Goal: Information Seeking & Learning: Learn about a topic

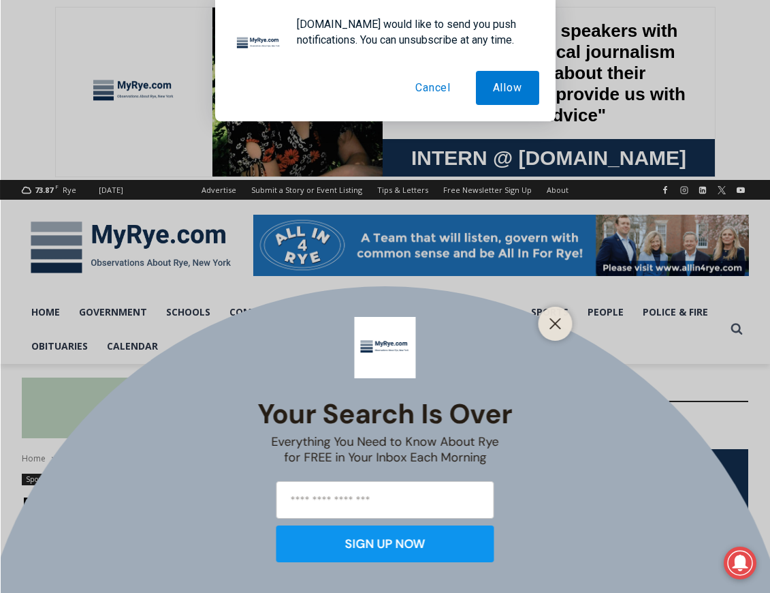
scroll to position [1, 0]
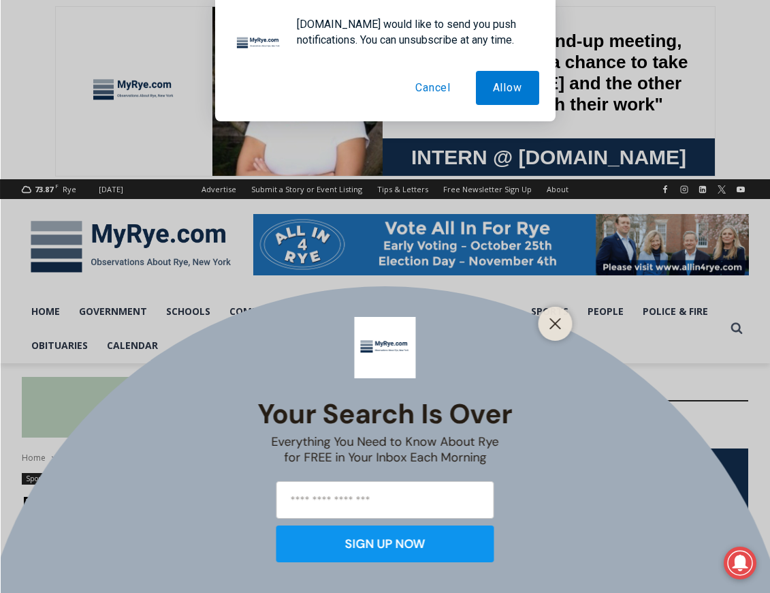
drag, startPoint x: 417, startPoint y: 83, endPoint x: 519, endPoint y: 195, distance: 151.4
click at [417, 83] on button "Cancel" at bounding box center [432, 88] width 69 height 34
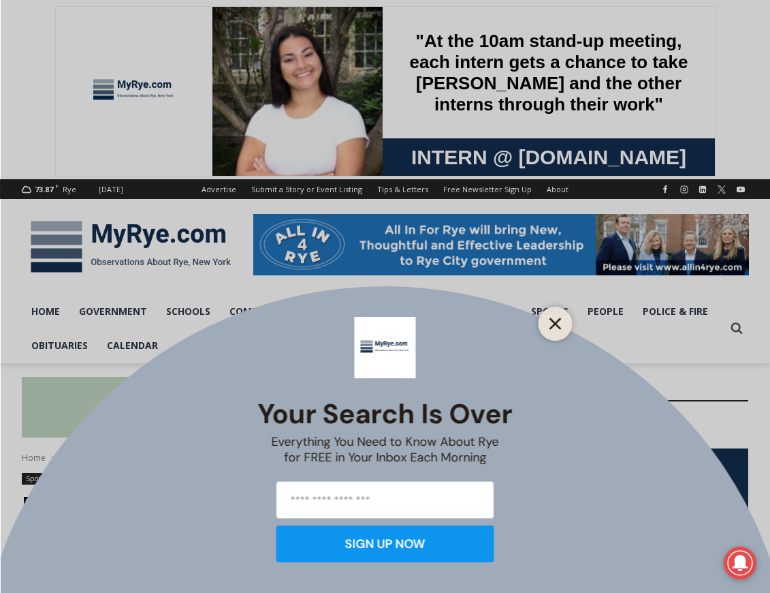
click at [562, 331] on button "Close" at bounding box center [555, 323] width 19 height 19
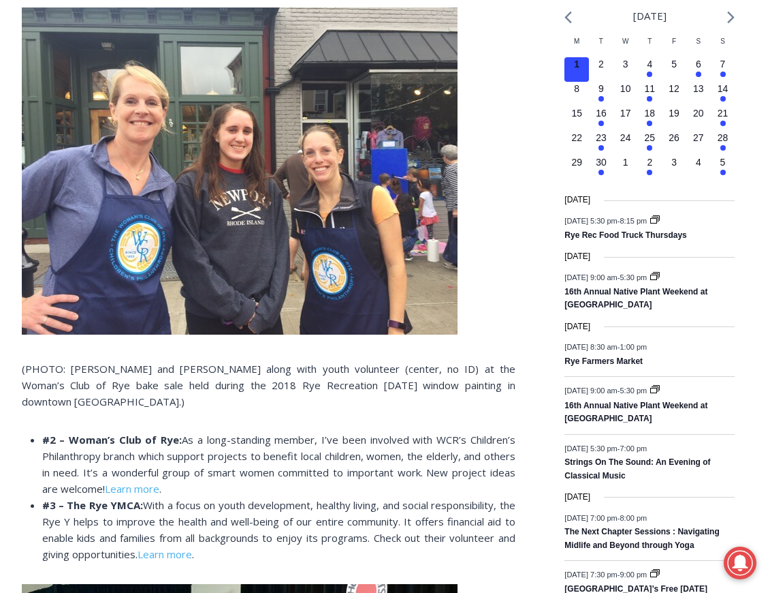
scroll to position [1566, 0]
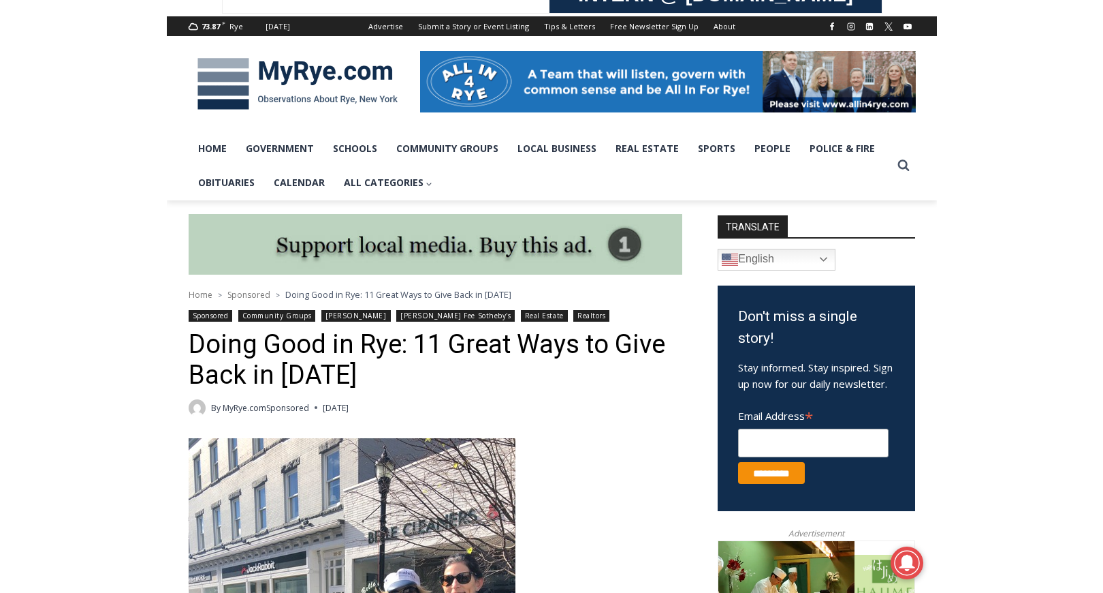
scroll to position [303, 0]
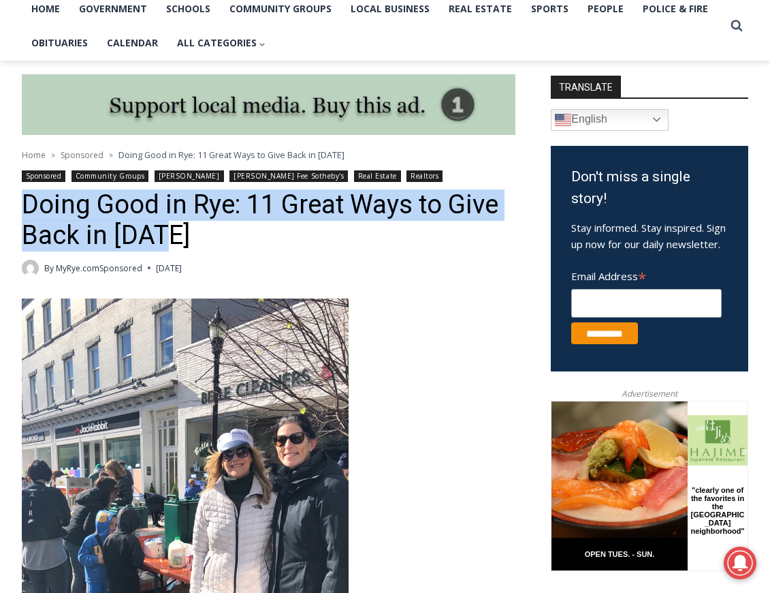
drag, startPoint x: 174, startPoint y: 235, endPoint x: 220, endPoint y: 168, distance: 81.8
click at [24, 202] on h1 "Doing Good in Rye: 11 Great Ways to Give Back in [DATE]" at bounding box center [269, 220] width 494 height 62
copy h1 "Doing Good in Rye: 11 Great Ways to Give Back in [DATE]"
